Goal: Task Accomplishment & Management: Complete application form

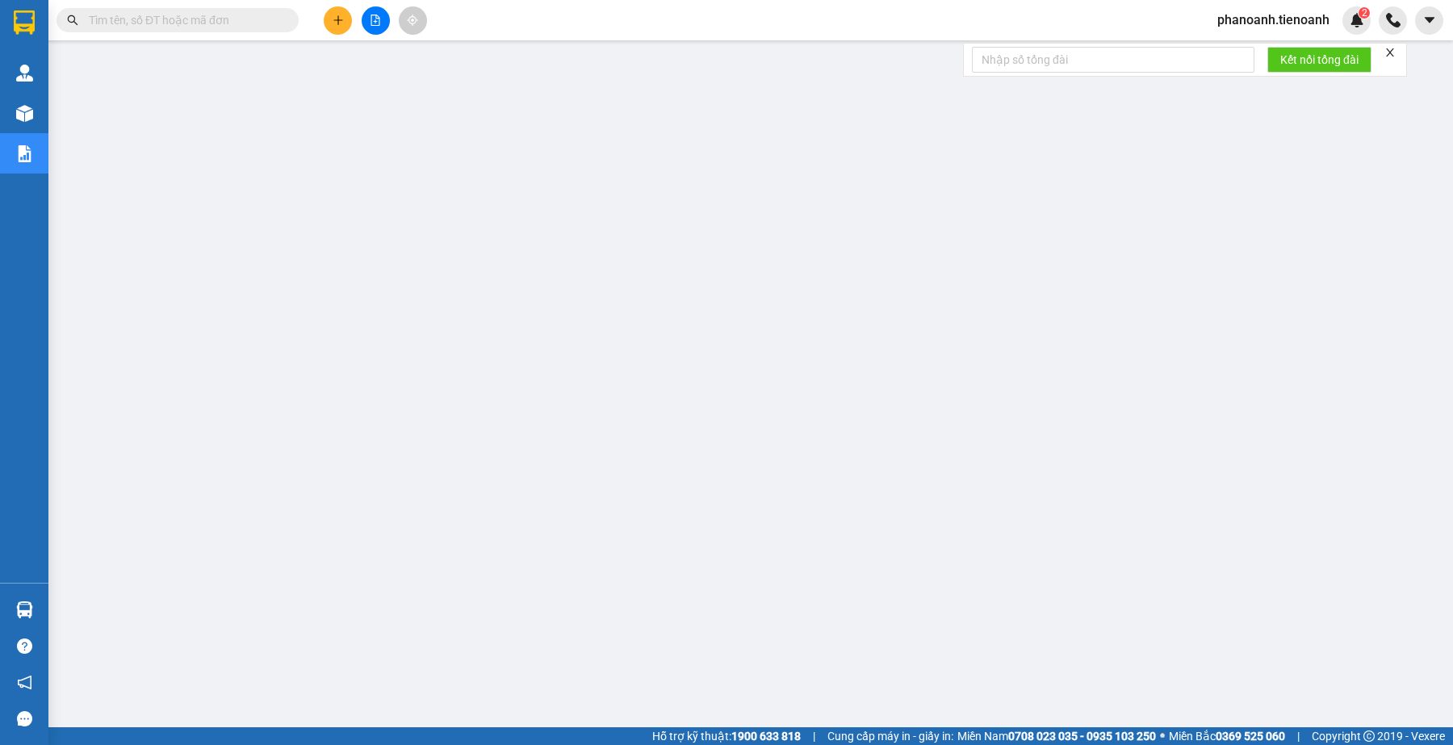
click at [188, 17] on input "text" at bounding box center [184, 20] width 190 height 18
paste input "0363681169"
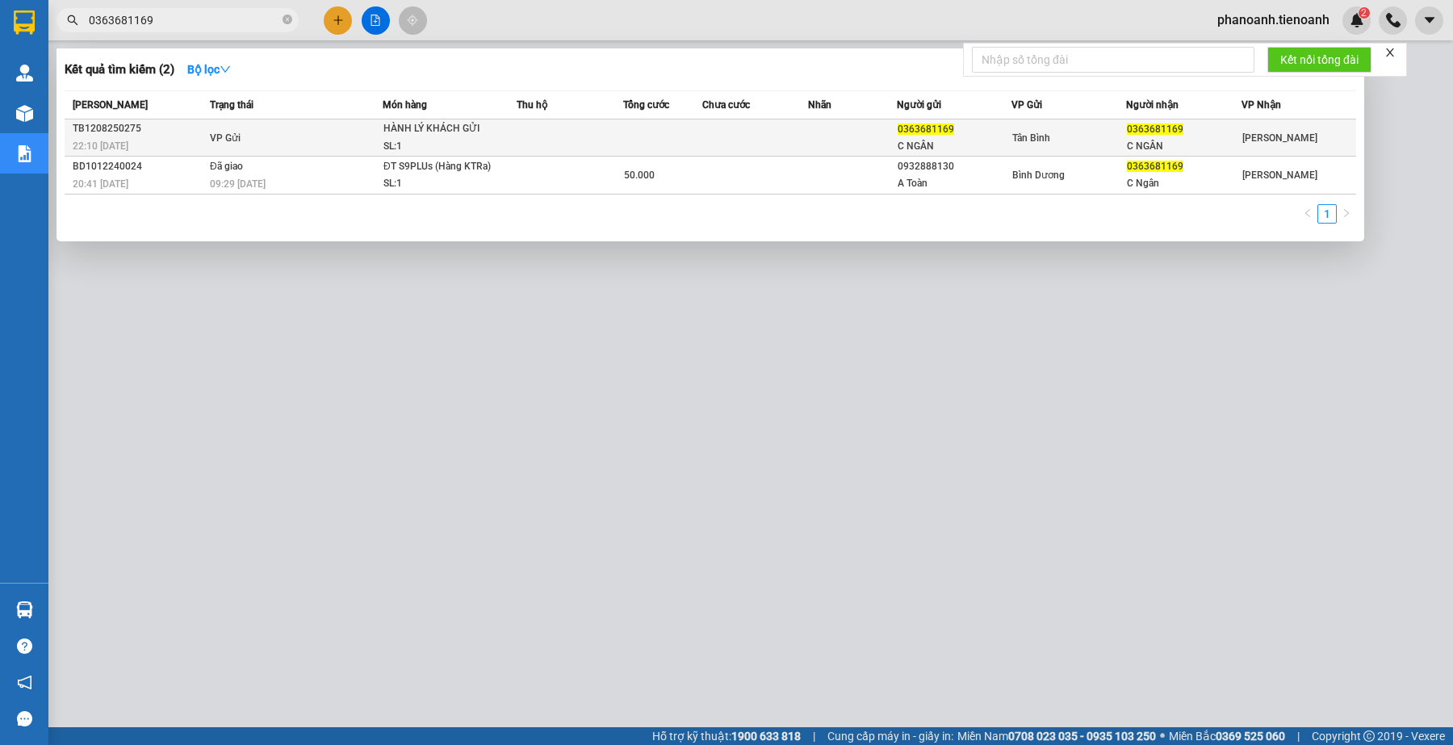
type input "0363681169"
click at [358, 135] on td "VP Gửi" at bounding box center [294, 137] width 177 height 37
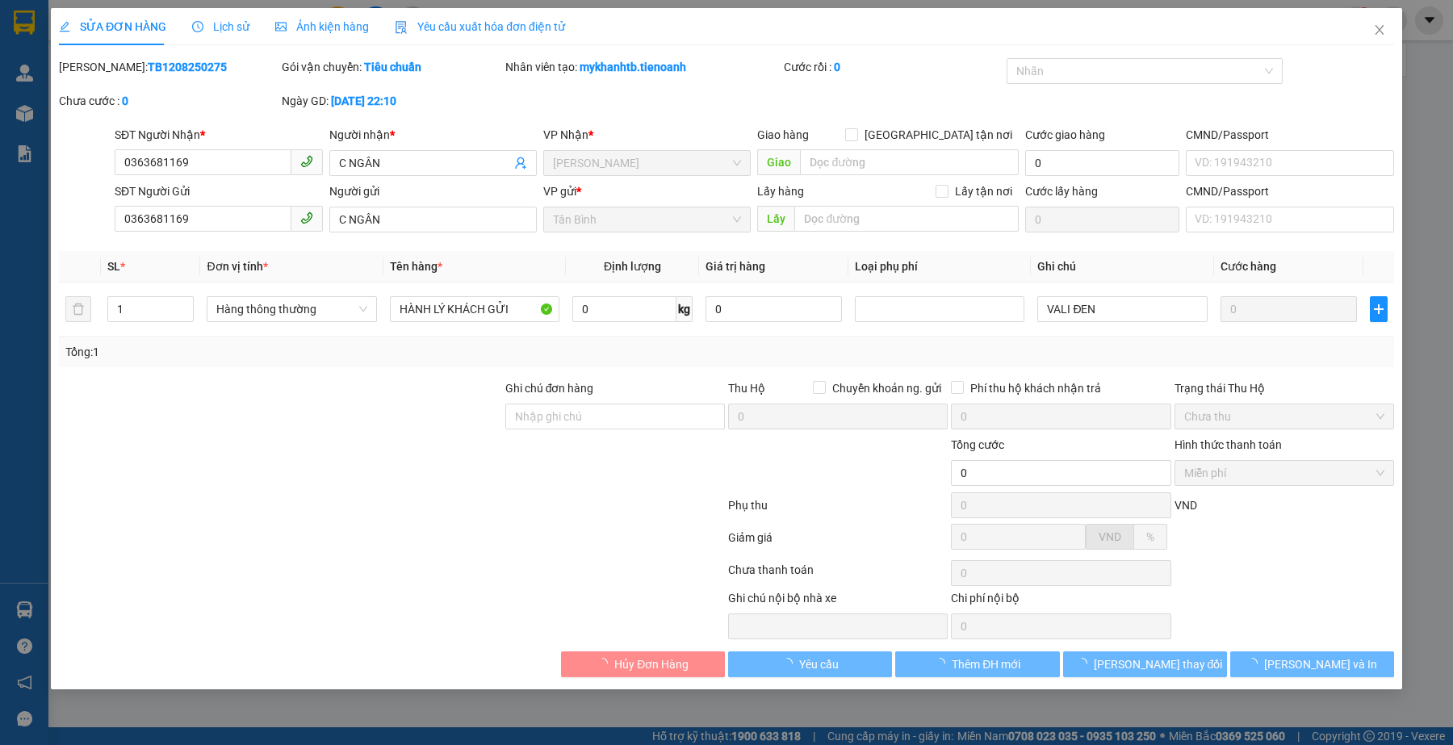
type input "0363681169"
type input "C NGÂN"
type input "0363681169"
type input "C NGÂN"
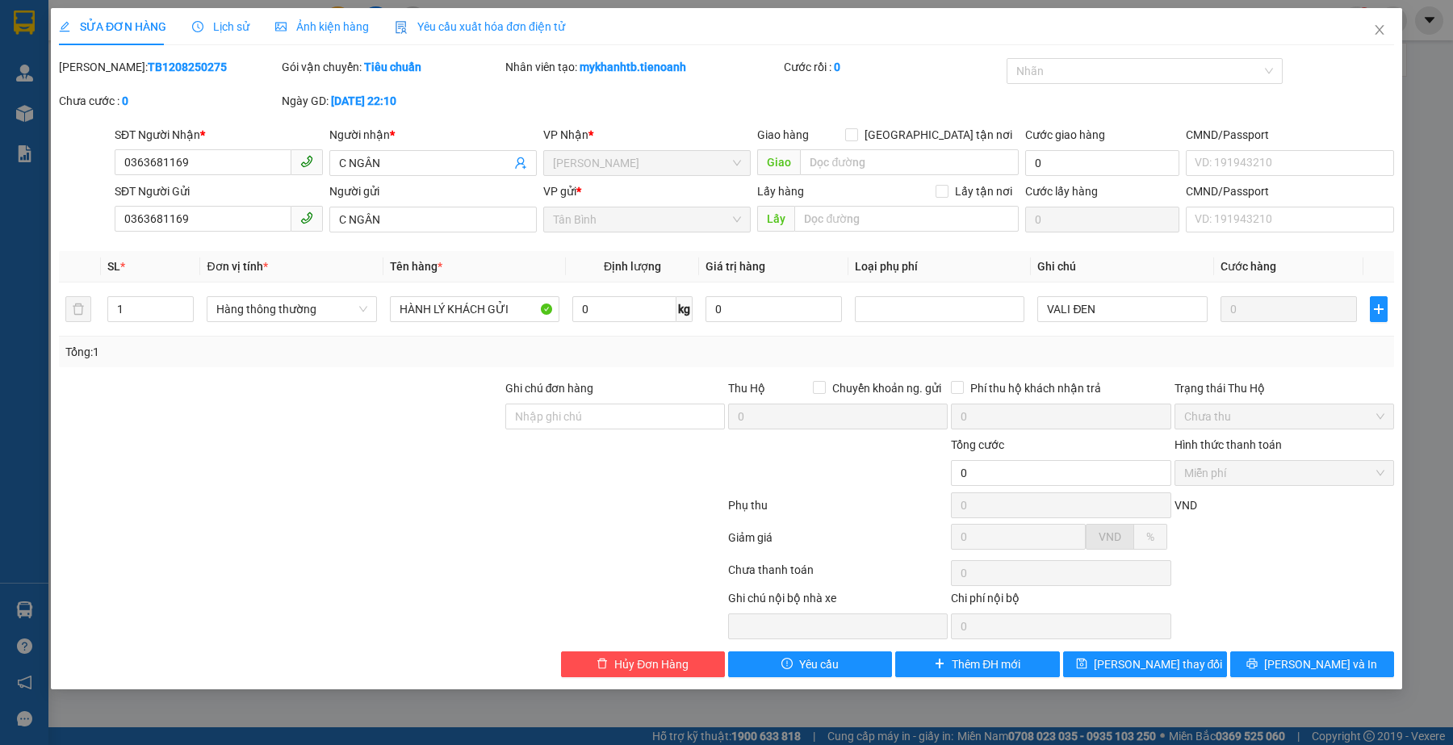
click at [218, 28] on span "Lịch sử" at bounding box center [220, 26] width 57 height 13
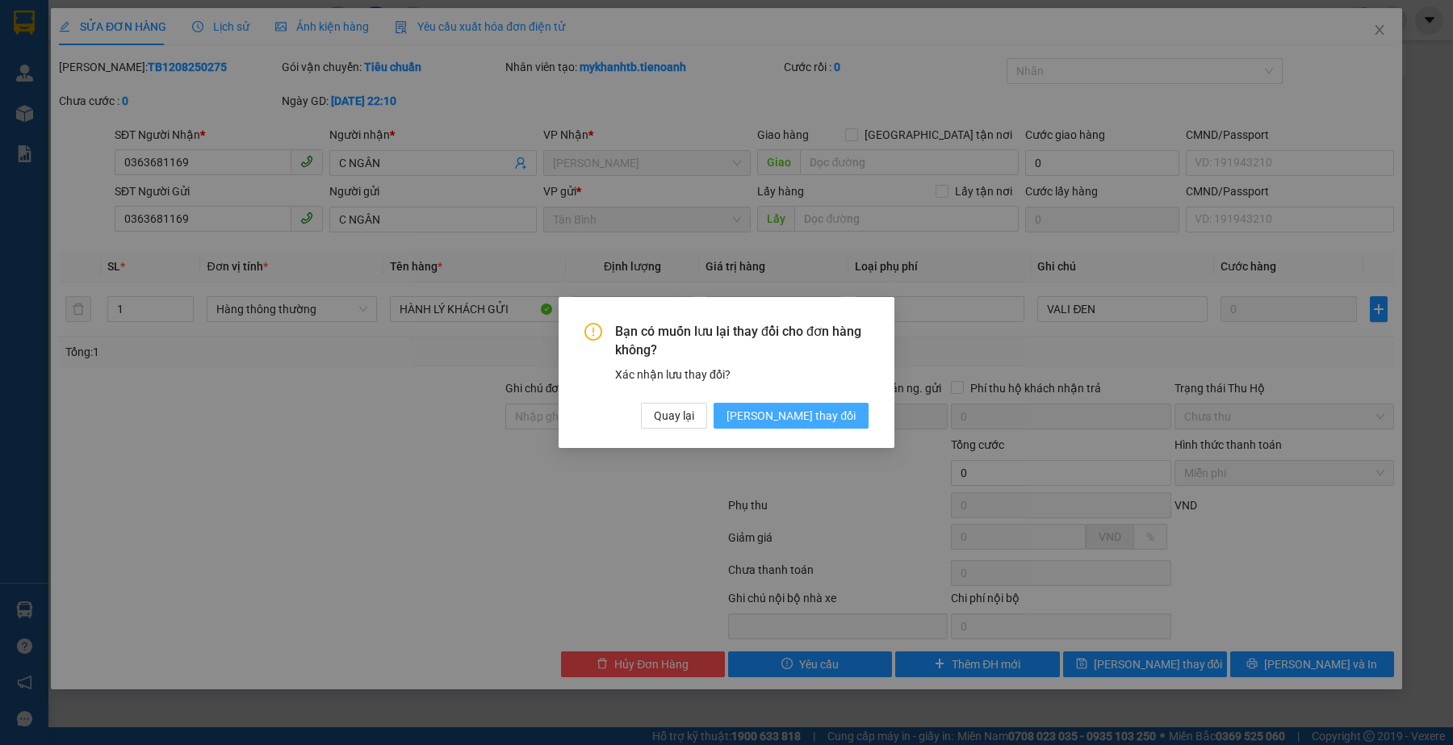
click at [812, 421] on span "[PERSON_NAME] thay đổi" at bounding box center [790, 416] width 129 height 18
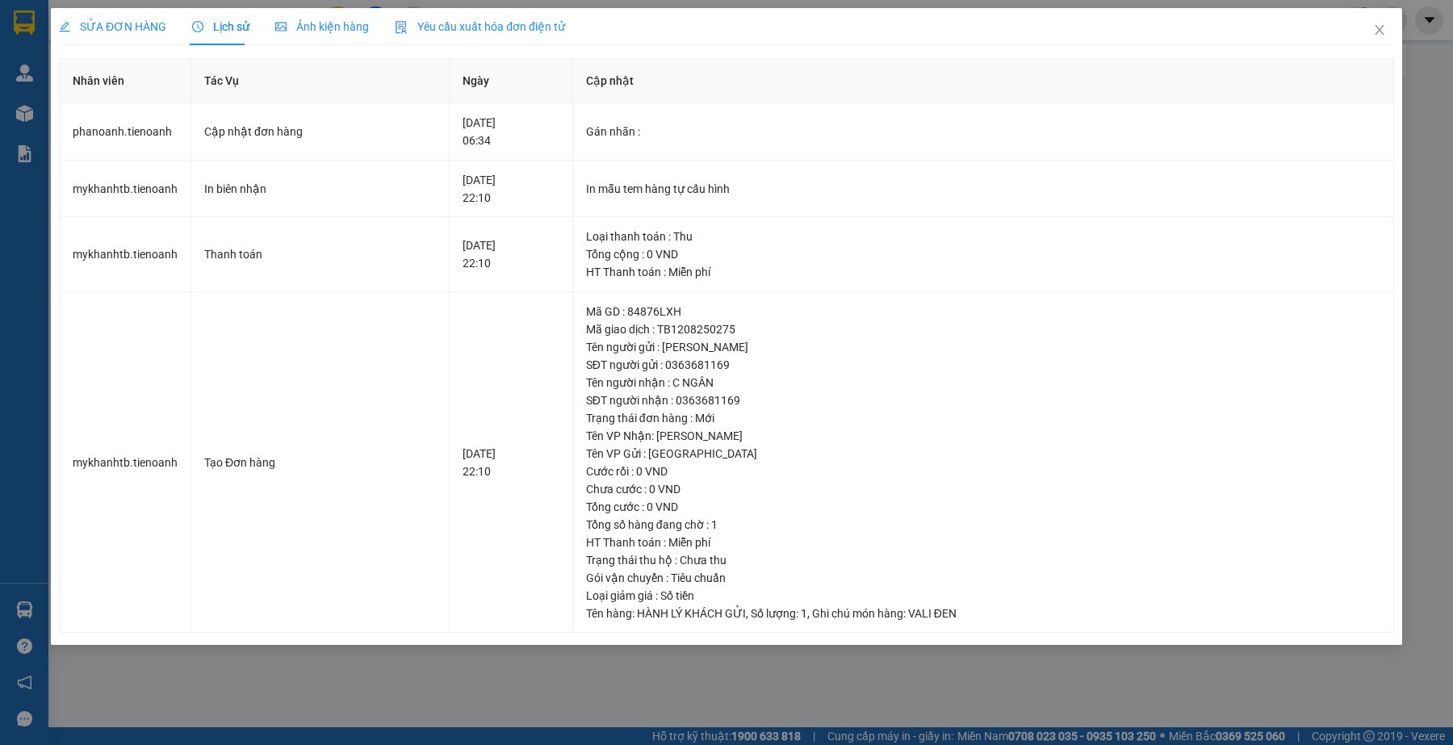
click at [145, 28] on span "SỬA ĐƠN HÀNG" at bounding box center [112, 26] width 107 height 13
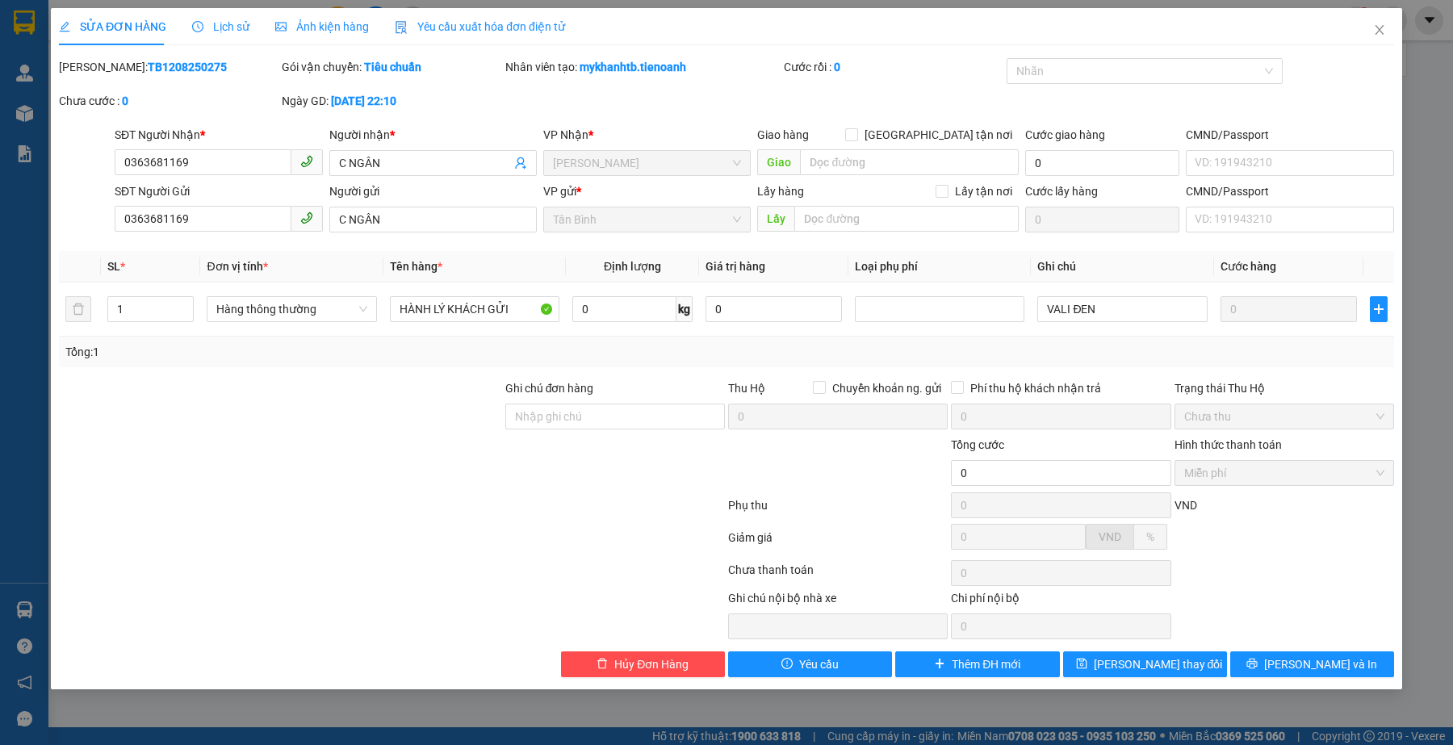
click at [416, 547] on div at bounding box center [391, 541] width 669 height 32
drag, startPoint x: 251, startPoint y: 525, endPoint x: 324, endPoint y: 505, distance: 75.2
click at [251, 523] on div at bounding box center [391, 508] width 669 height 32
click at [818, 22] on span "Close" at bounding box center [1379, 30] width 45 height 45
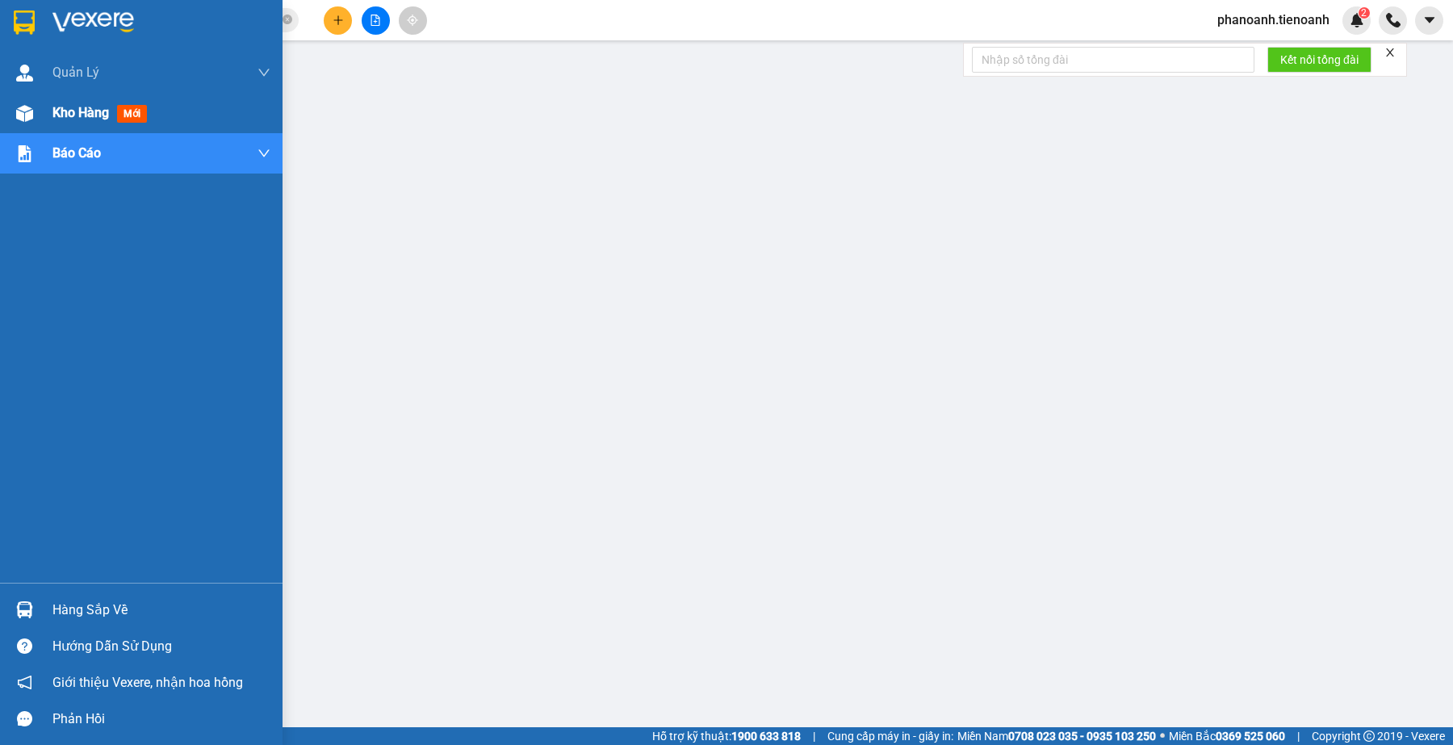
click at [94, 95] on div "Kho hàng mới" at bounding box center [161, 113] width 218 height 40
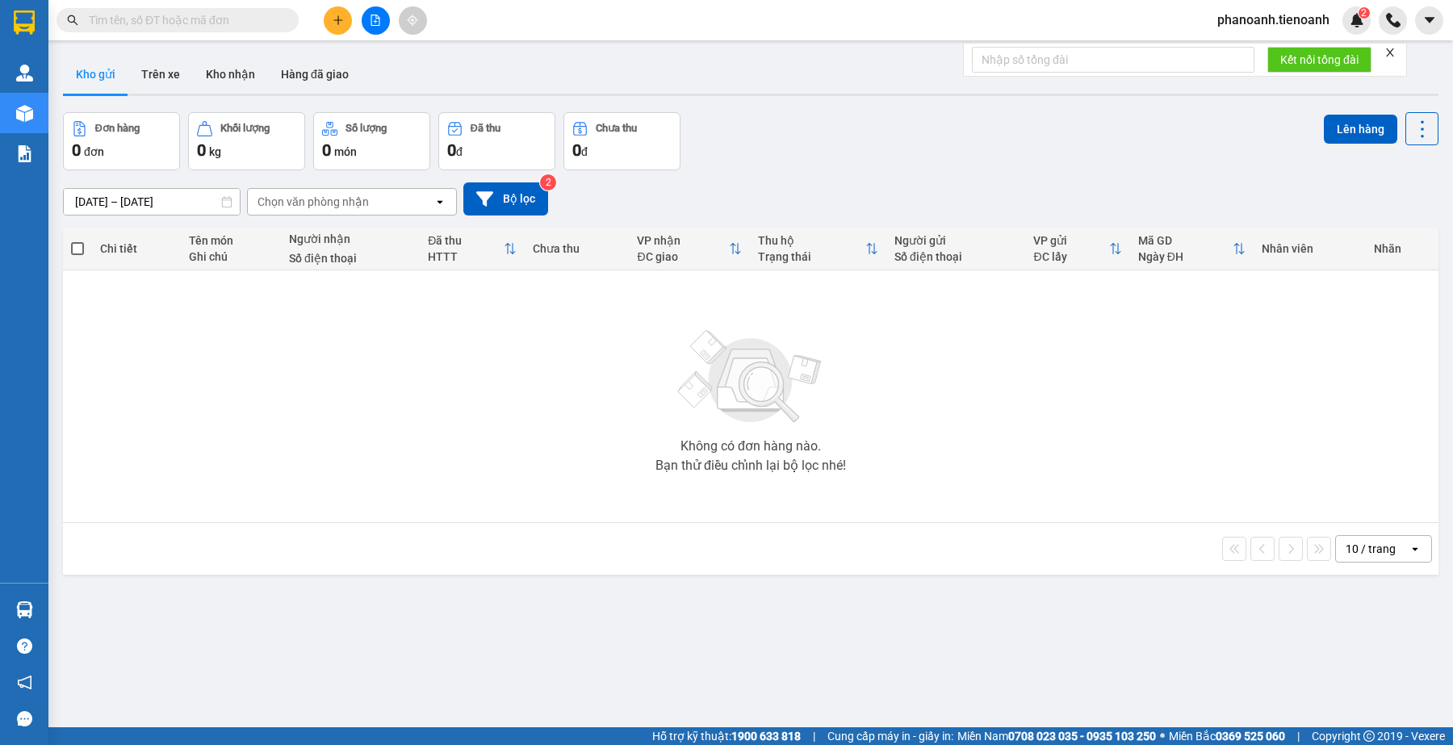
click at [929, 188] on div "[DATE] – [DATE] Press the down arrow key to interact with the calendar and sele…" at bounding box center [750, 198] width 1375 height 33
click at [121, 20] on input "text" at bounding box center [184, 20] width 190 height 18
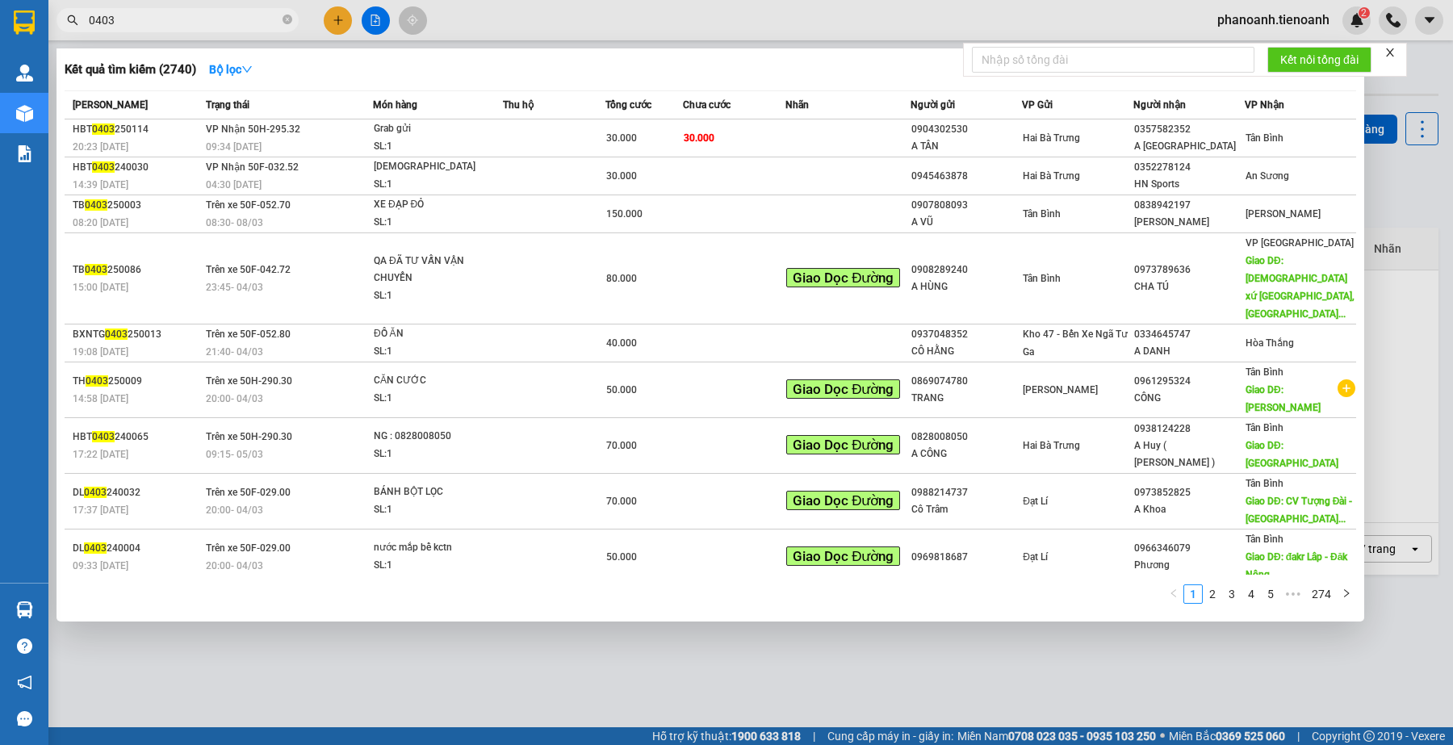
click at [85, 22] on span "0403" at bounding box center [177, 20] width 242 height 24
click at [86, 20] on span "0403" at bounding box center [177, 20] width 242 height 24
click at [95, 15] on input "0403" at bounding box center [184, 20] width 190 height 18
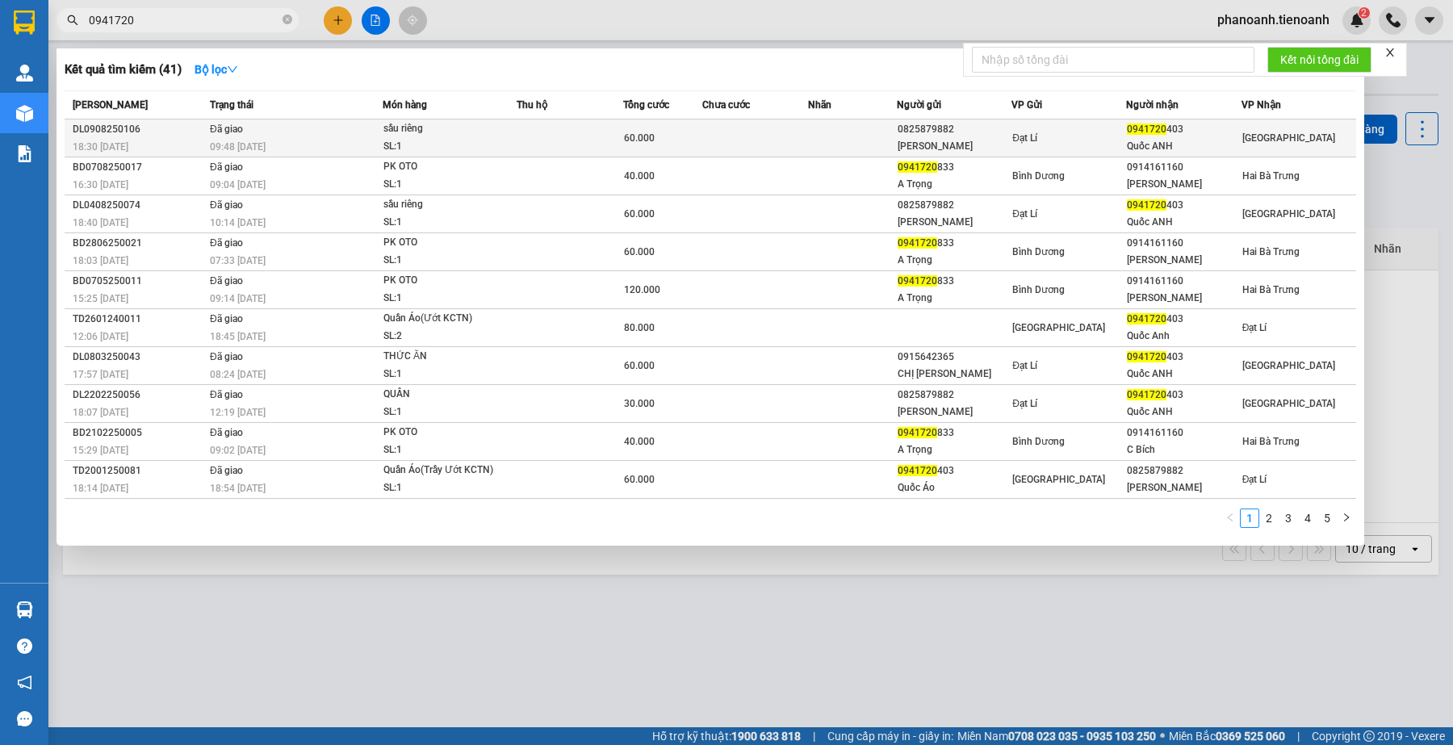
type input "0941720"
click at [788, 139] on td at bounding box center [755, 138] width 106 height 38
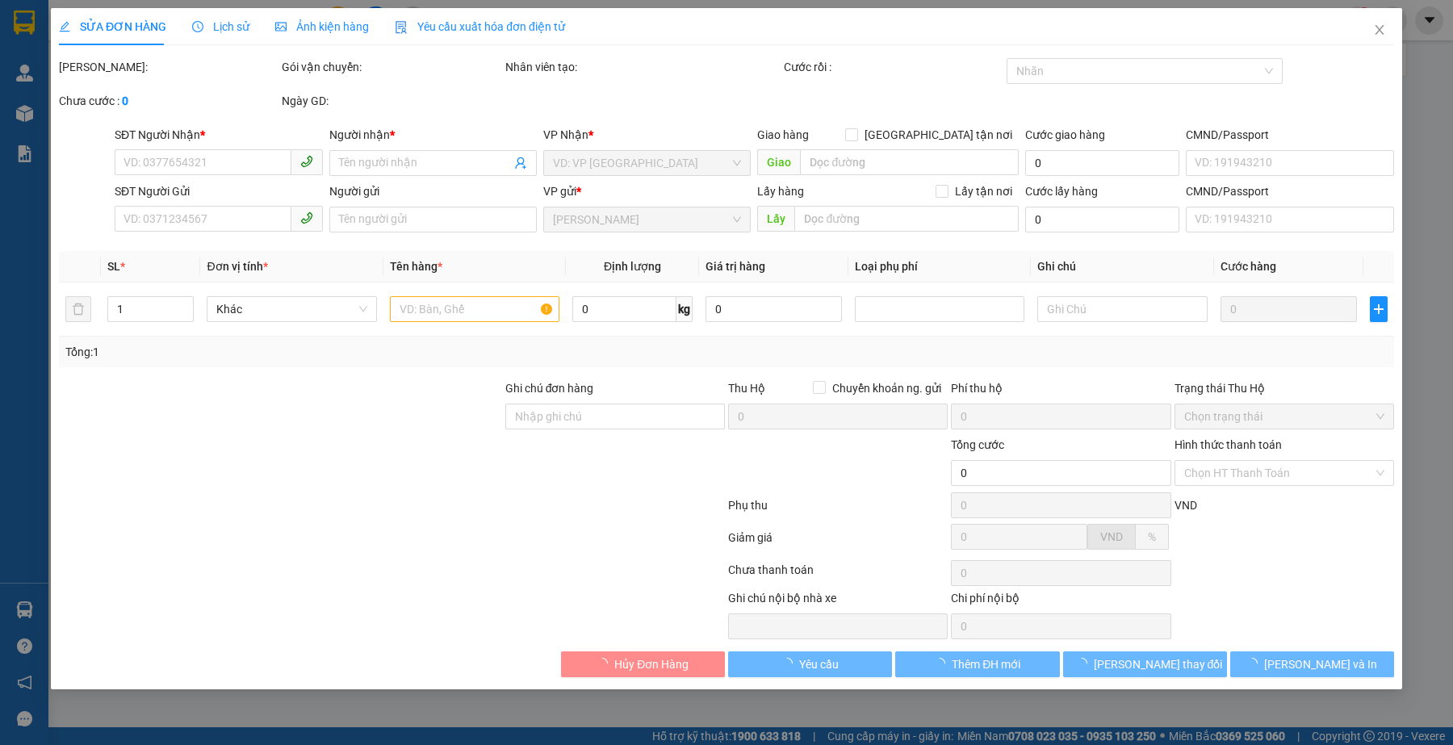
type input "0941720403"
type input "Quốc ANH"
type input "0825879882"
type input "[PERSON_NAME]"
type input "60.000"
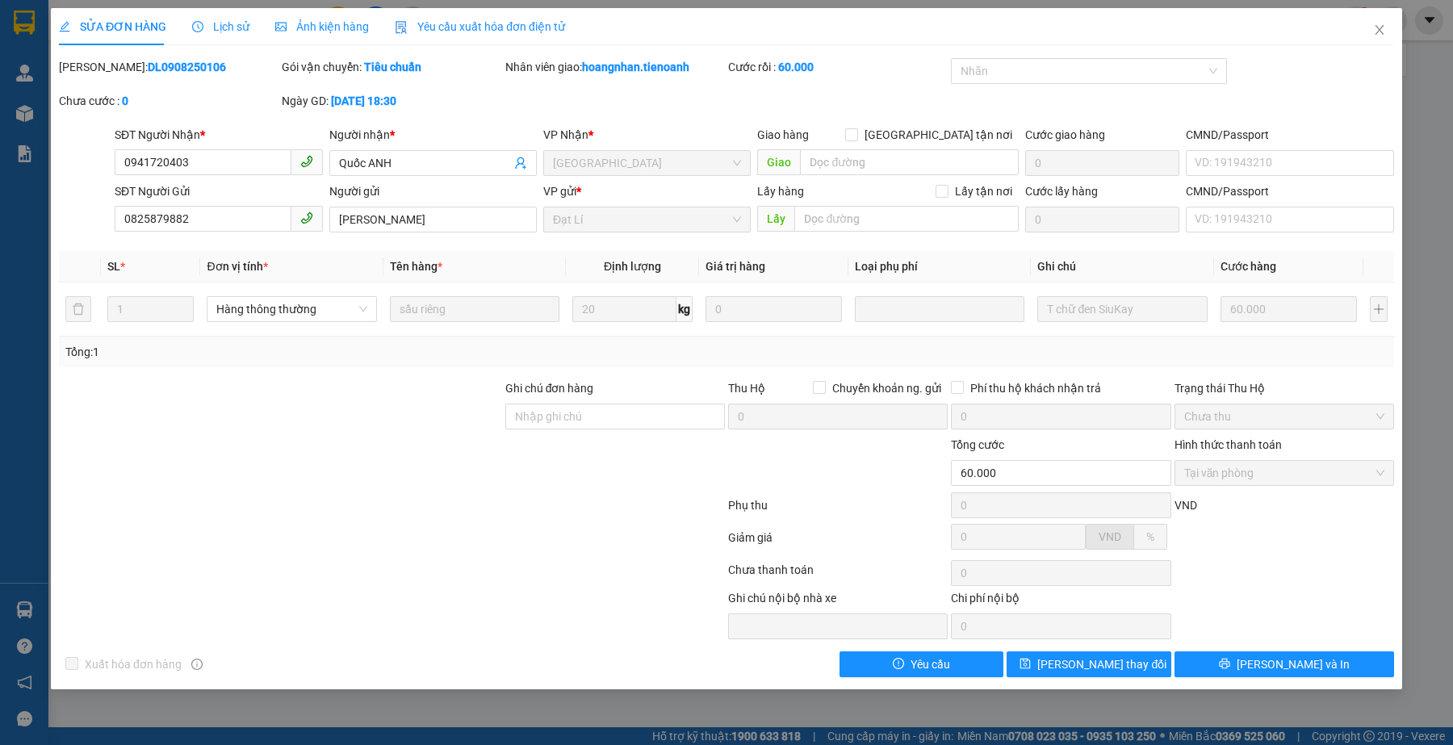
click at [224, 23] on span "Lịch sử" at bounding box center [220, 26] width 57 height 13
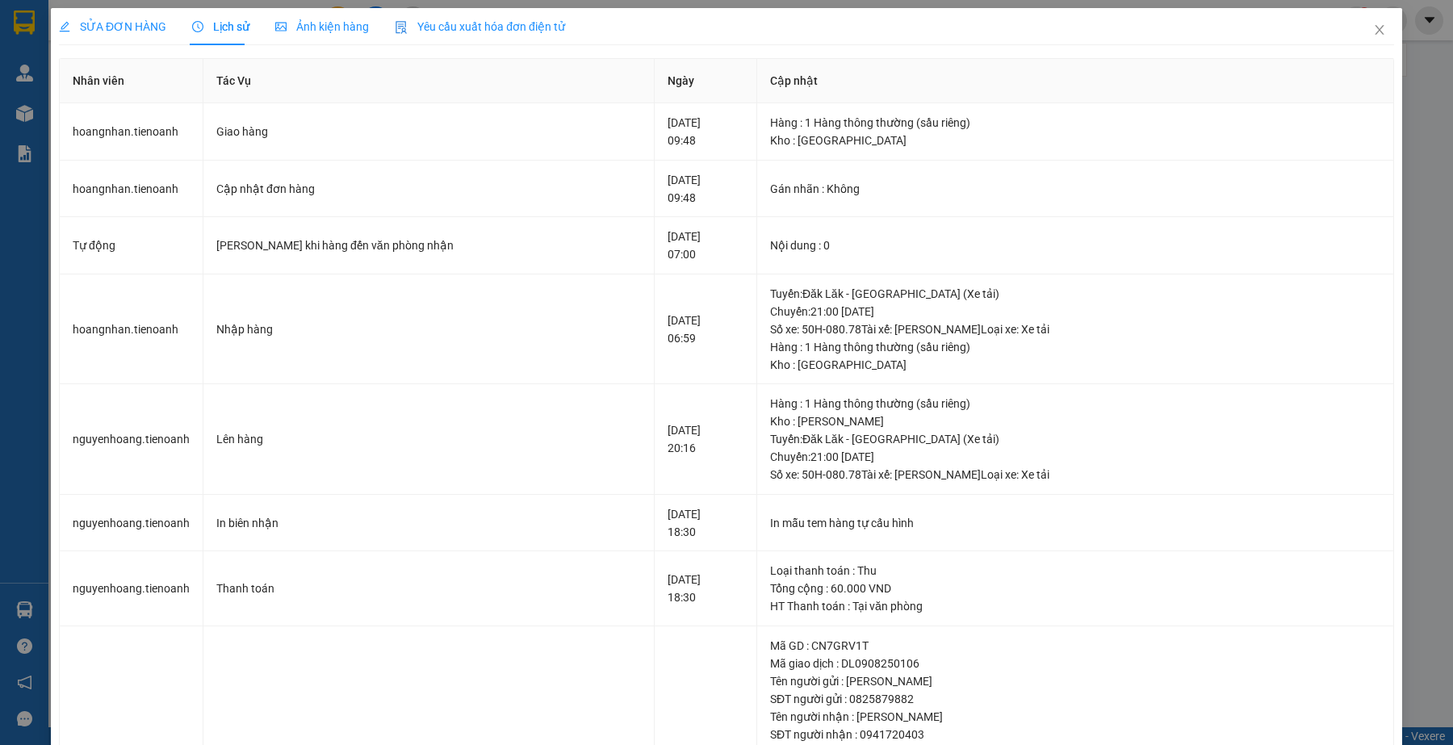
click at [123, 34] on div "SỬA ĐƠN HÀNG" at bounding box center [112, 27] width 107 height 18
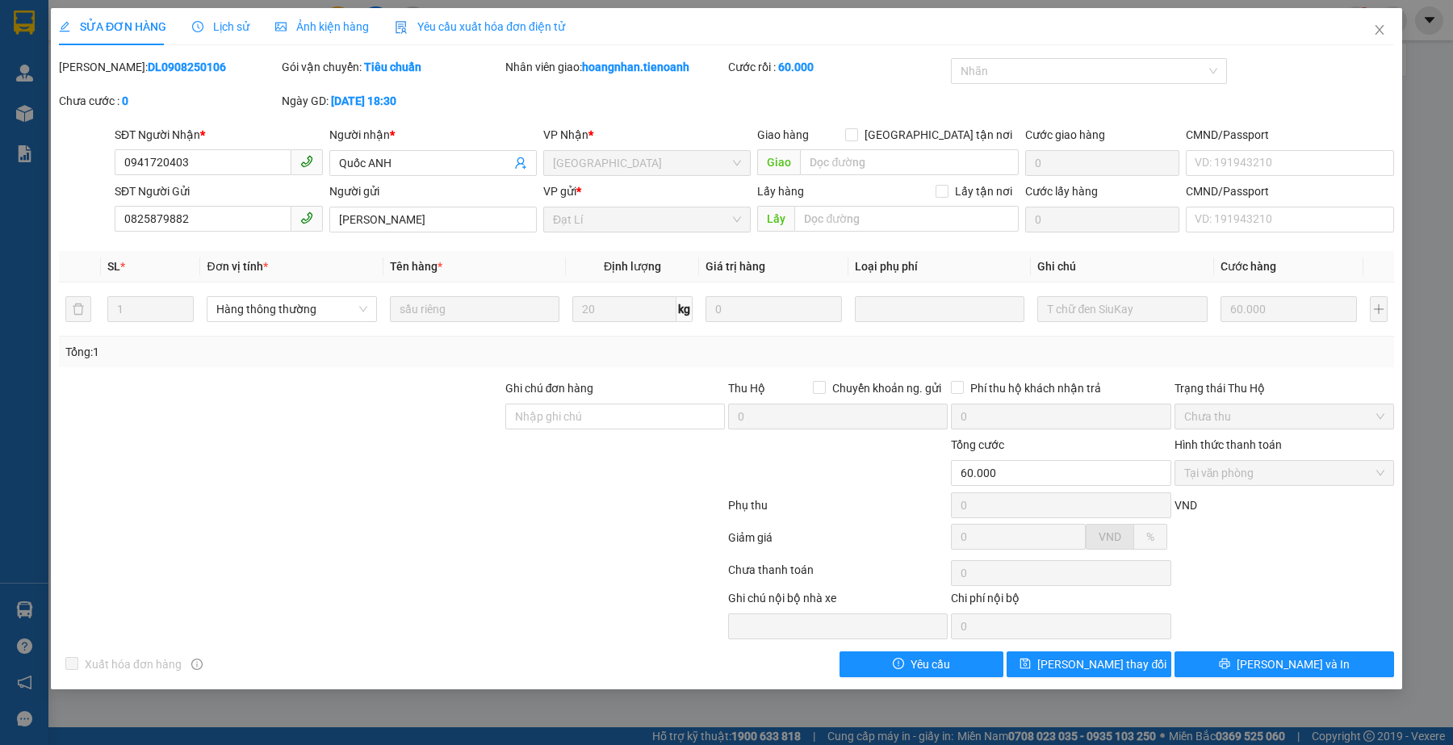
click at [632, 515] on div at bounding box center [391, 508] width 669 height 32
click at [586, 518] on div at bounding box center [391, 508] width 669 height 32
click at [238, 22] on span "Lịch sử" at bounding box center [220, 26] width 57 height 13
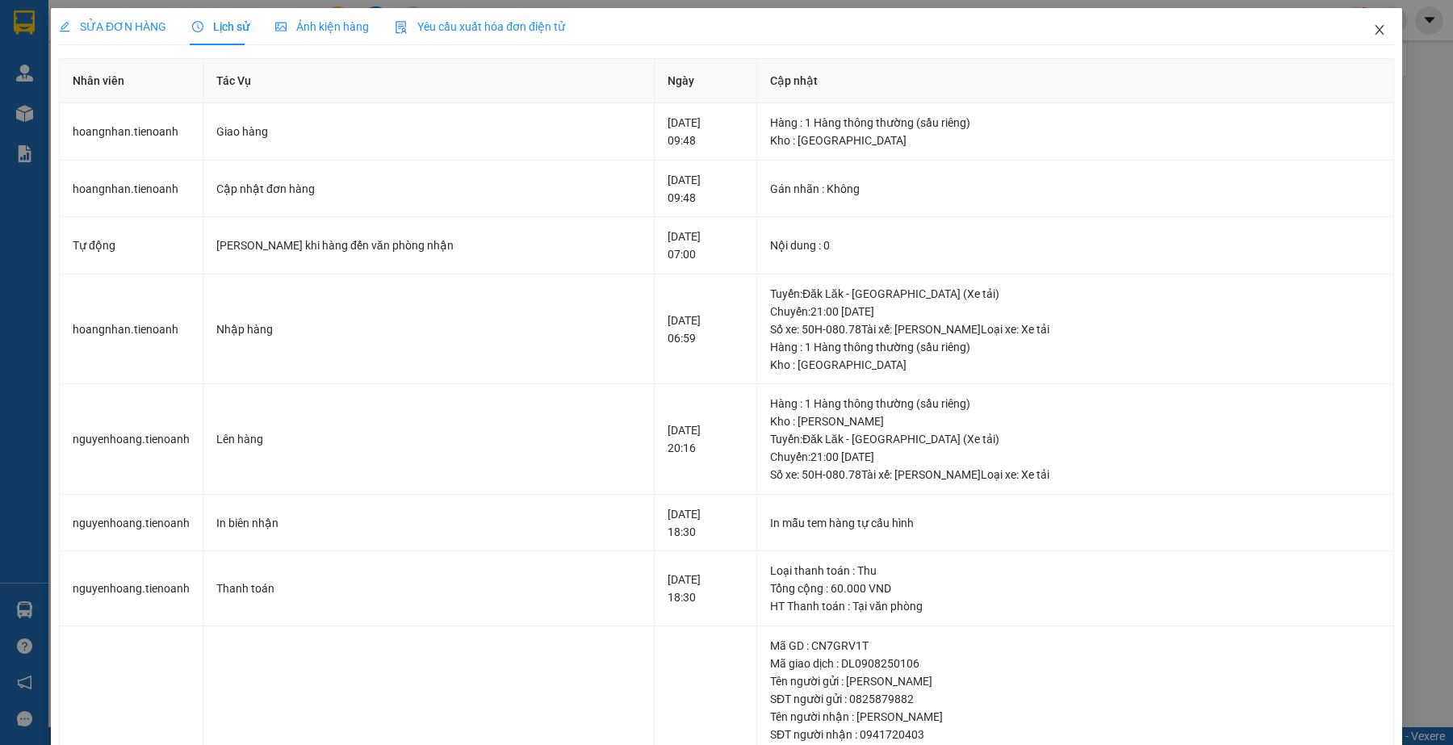
click at [1373, 30] on icon "close" at bounding box center [1379, 29] width 13 height 13
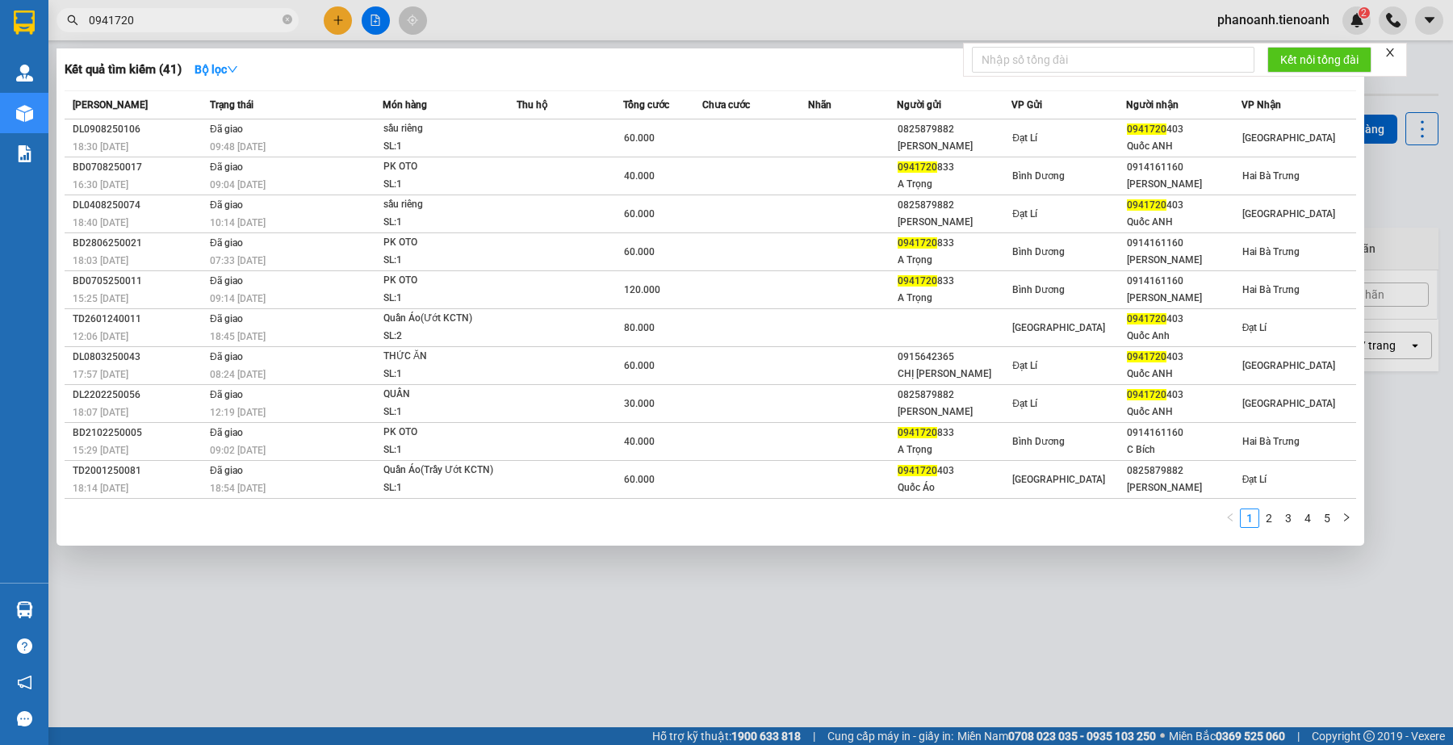
click at [235, 28] on input "0941720" at bounding box center [184, 20] width 190 height 18
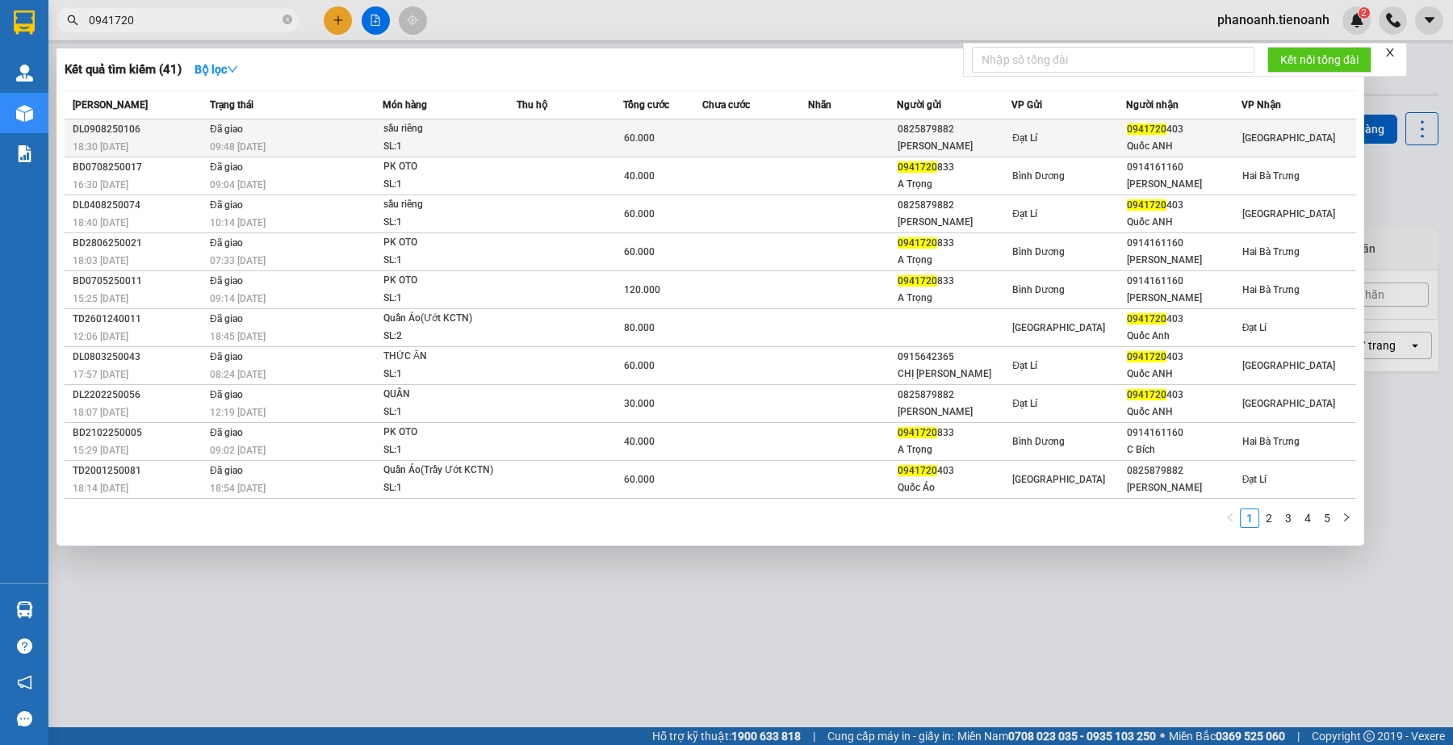
click at [1299, 126] on td "[GEOGRAPHIC_DATA]" at bounding box center [1298, 138] width 115 height 38
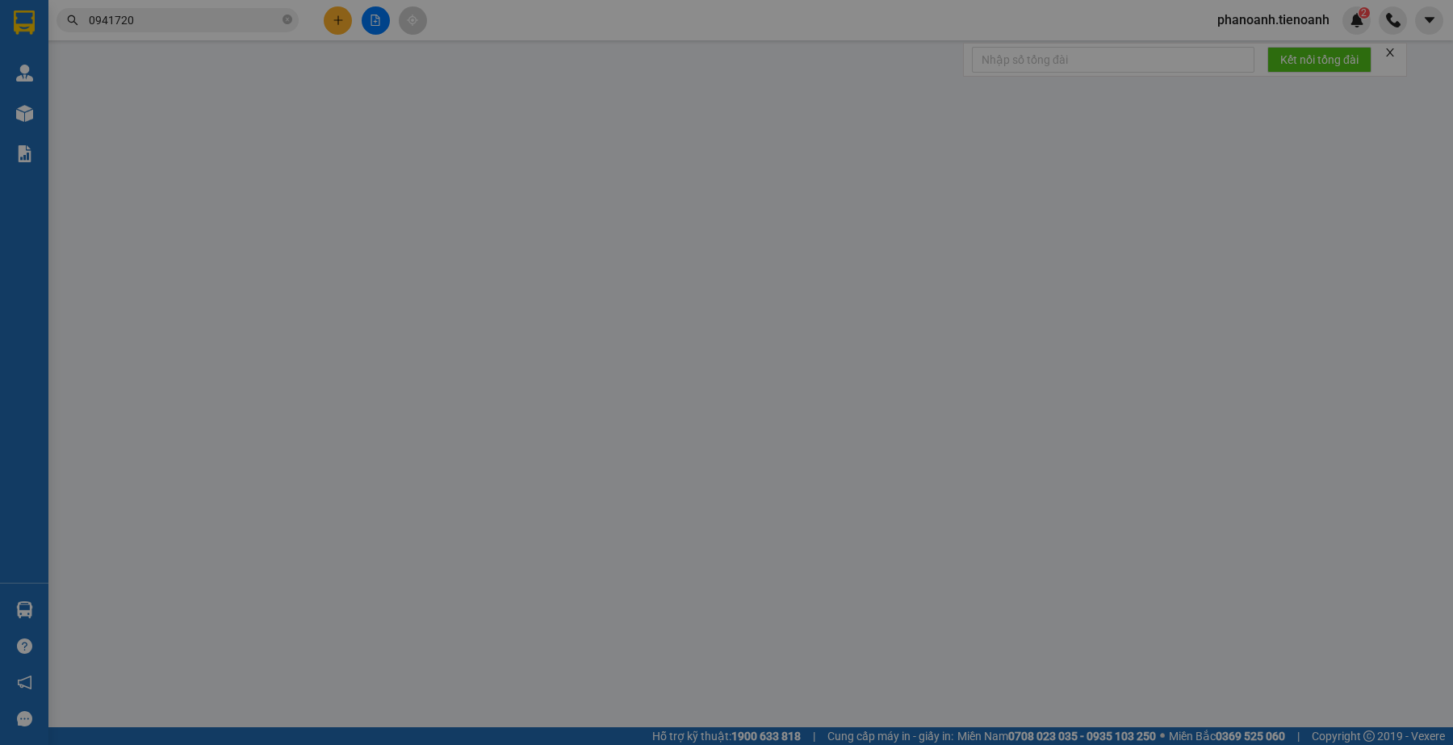
type input "0941720403"
type input "Quốc ANH"
type input "0825879882"
type input "[PERSON_NAME]"
type input "60.000"
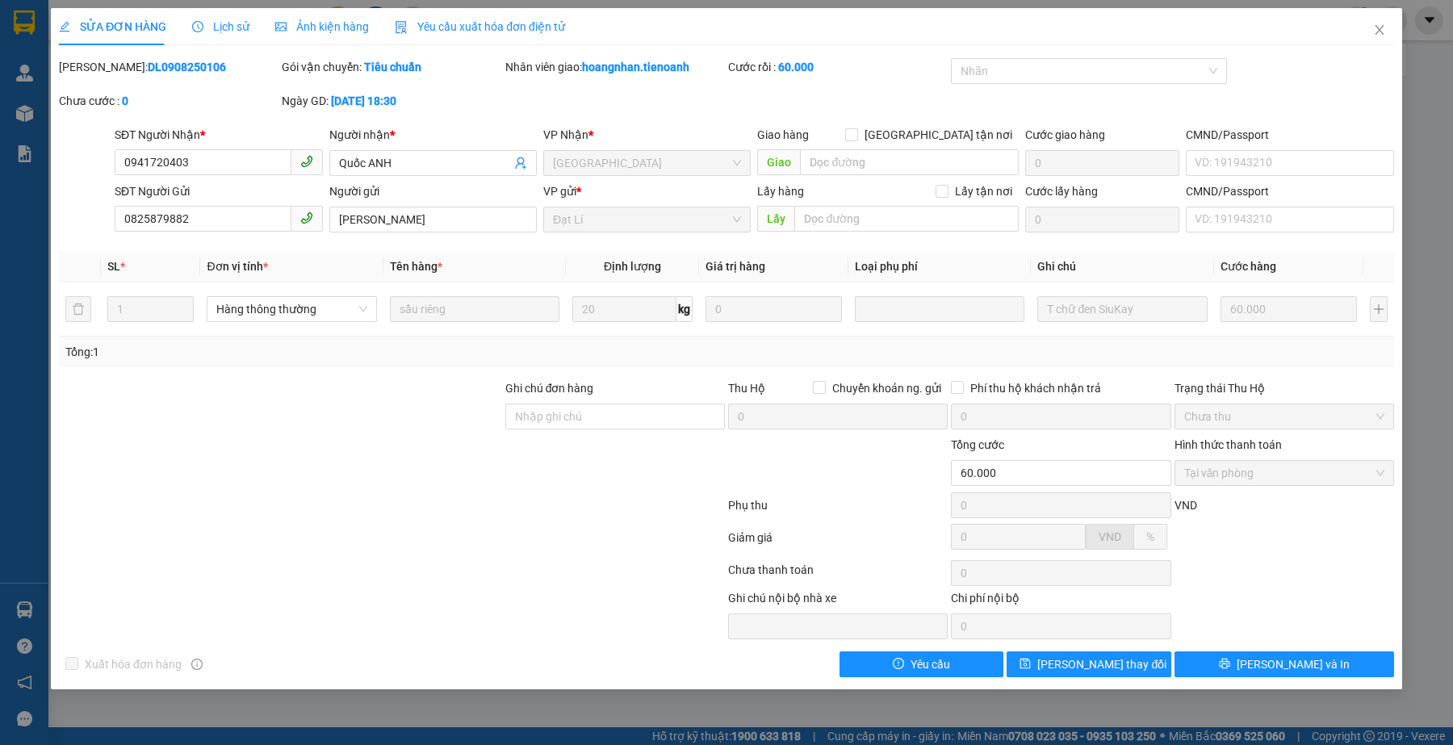
click at [228, 35] on div "Lịch sử" at bounding box center [220, 27] width 57 height 18
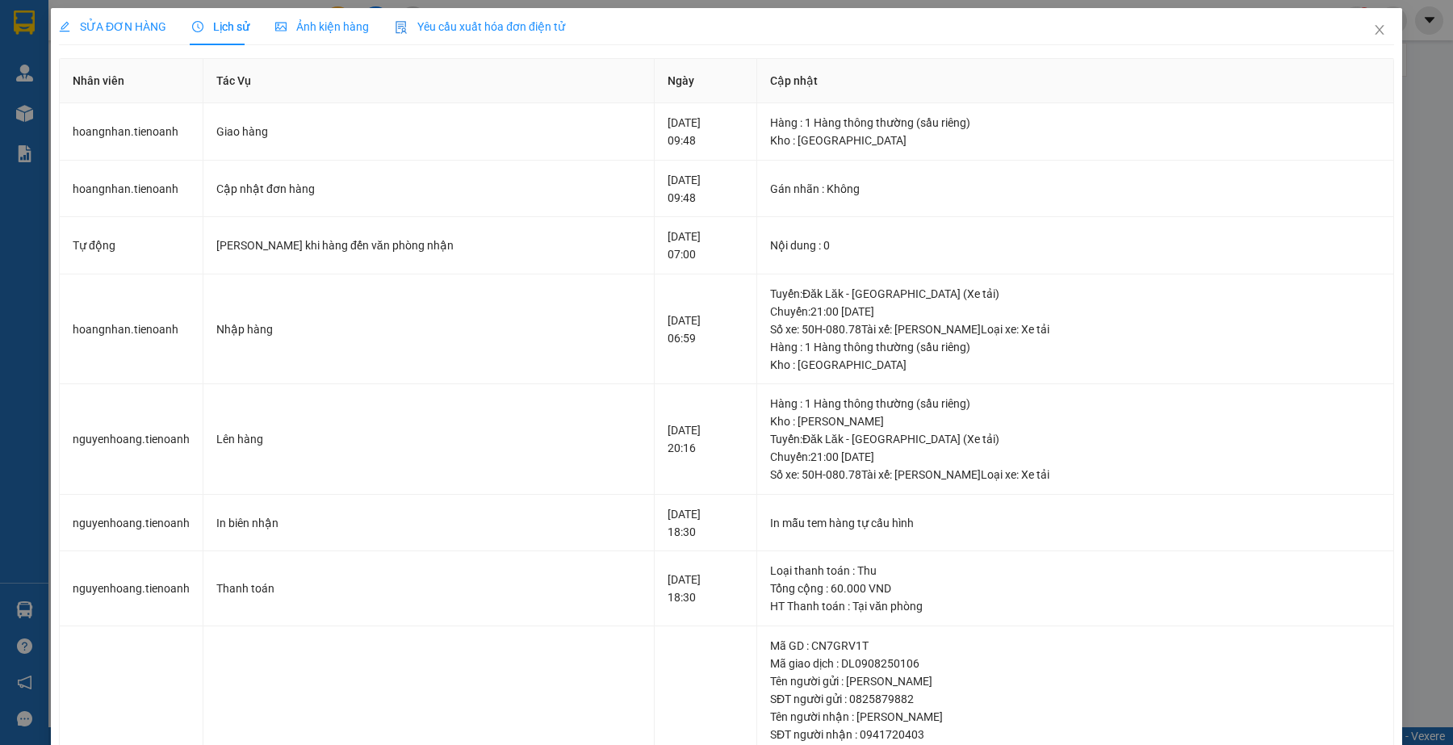
click at [142, 20] on span "SỬA ĐƠN HÀNG" at bounding box center [112, 26] width 107 height 13
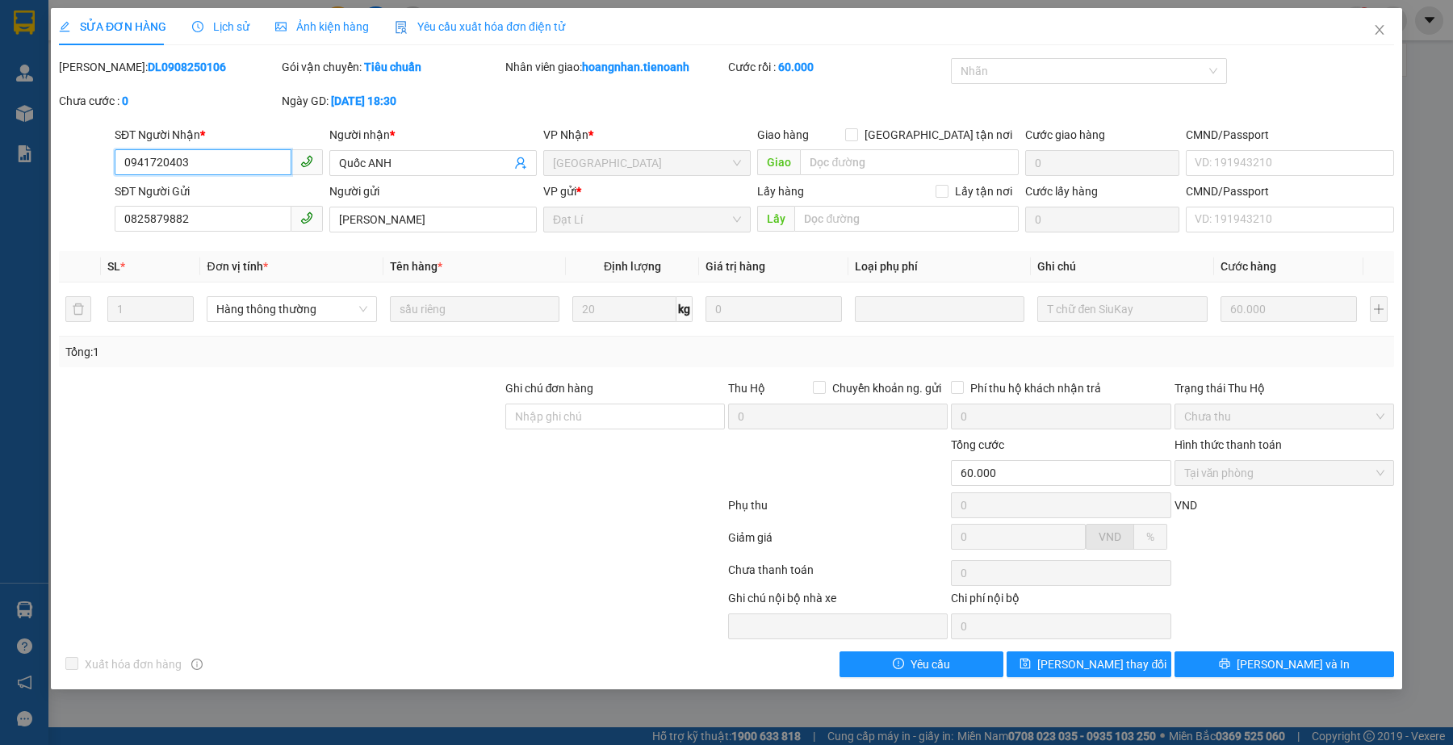
click at [266, 158] on input "0941720403" at bounding box center [203, 162] width 176 height 26
click at [343, 453] on div at bounding box center [280, 464] width 446 height 56
click at [227, 29] on span "Lịch sử" at bounding box center [220, 26] width 57 height 13
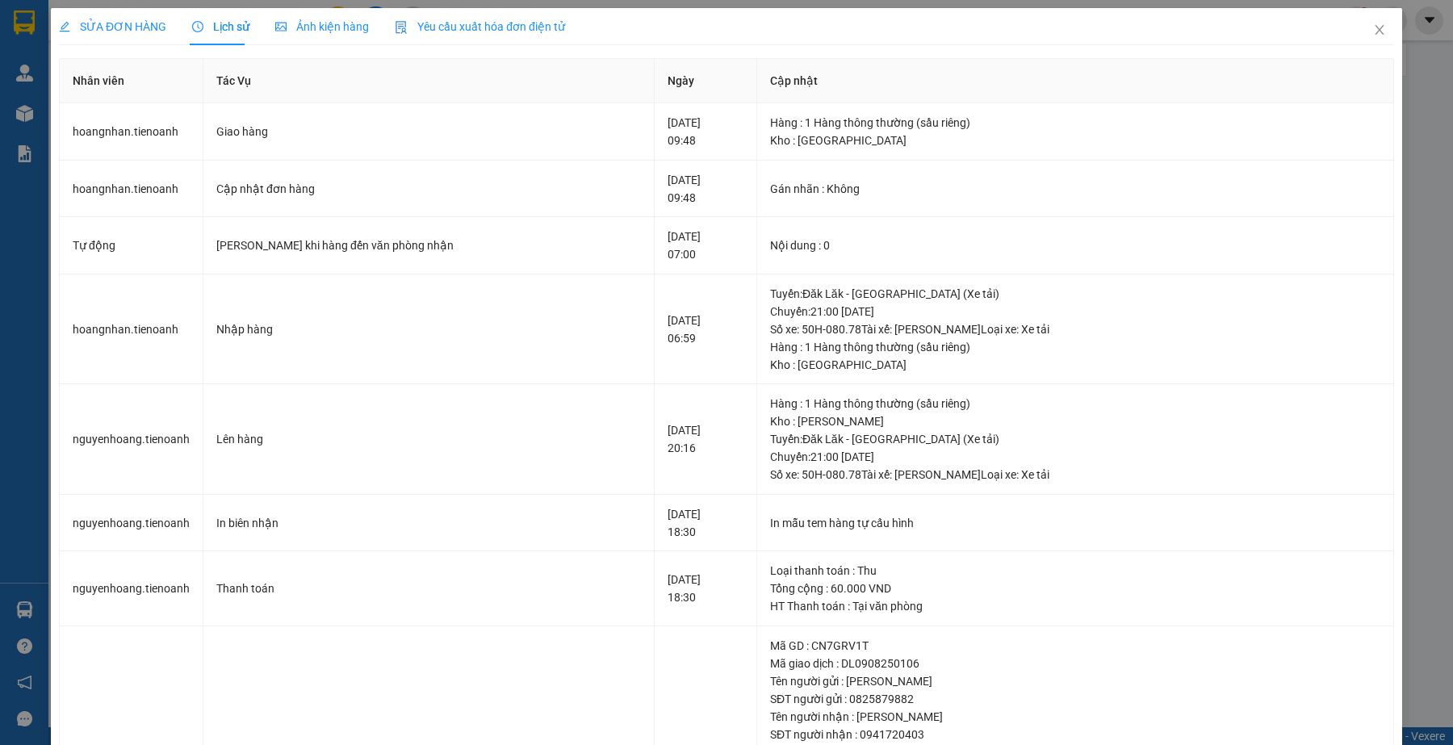
click at [141, 25] on span "SỬA ĐƠN HÀNG" at bounding box center [112, 26] width 107 height 13
